Goal: Task Accomplishment & Management: Complete application form

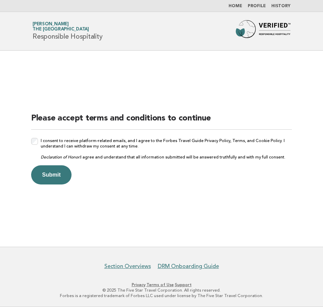
click at [30, 143] on div "Please accept terms and conditions to continue I consent to receive platform-re…" at bounding box center [161, 149] width 277 height 88
click at [38, 143] on div "I consent to receive platform-related emails, and I agree to the Forbes Travel …" at bounding box center [161, 149] width 261 height 22
click at [55, 177] on button "Submit" at bounding box center [51, 174] width 40 height 19
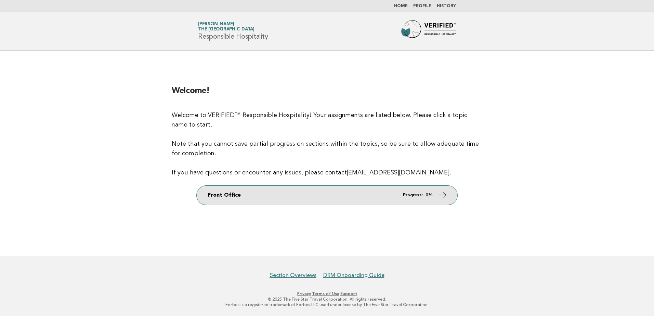
click at [225, 194] on link "Front Office Progress: 0%" at bounding box center [327, 195] width 261 height 19
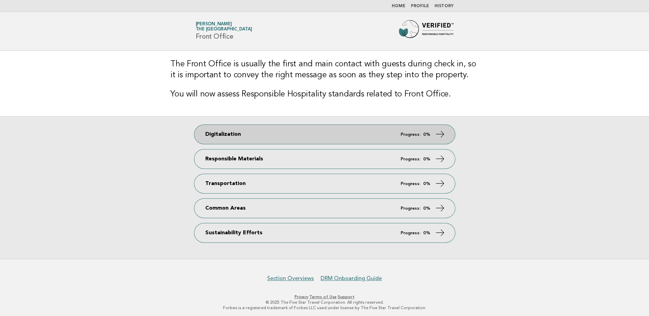
click at [433, 135] on link "Digitalization Progress: 0%" at bounding box center [324, 134] width 261 height 19
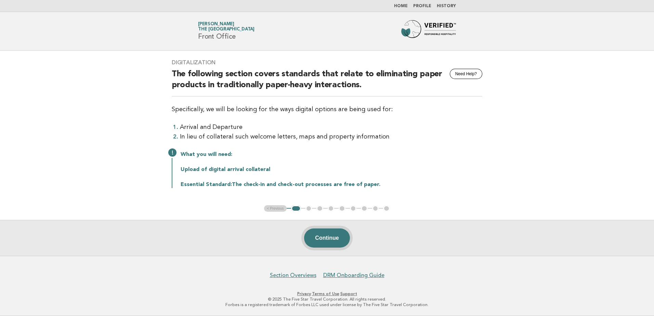
click at [323, 241] on button "Continue" at bounding box center [326, 237] width 45 height 19
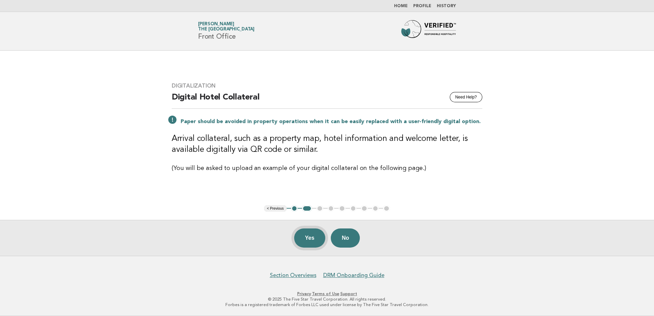
click at [302, 239] on button "Yes" at bounding box center [309, 237] width 31 height 19
